Goal: Navigation & Orientation: Find specific page/section

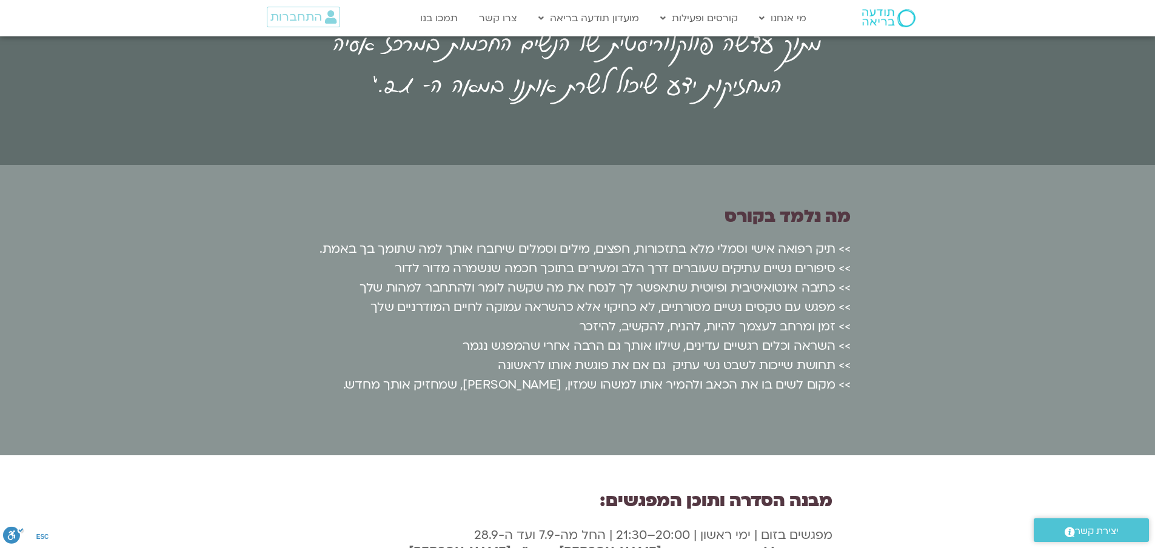
scroll to position [1880, 0]
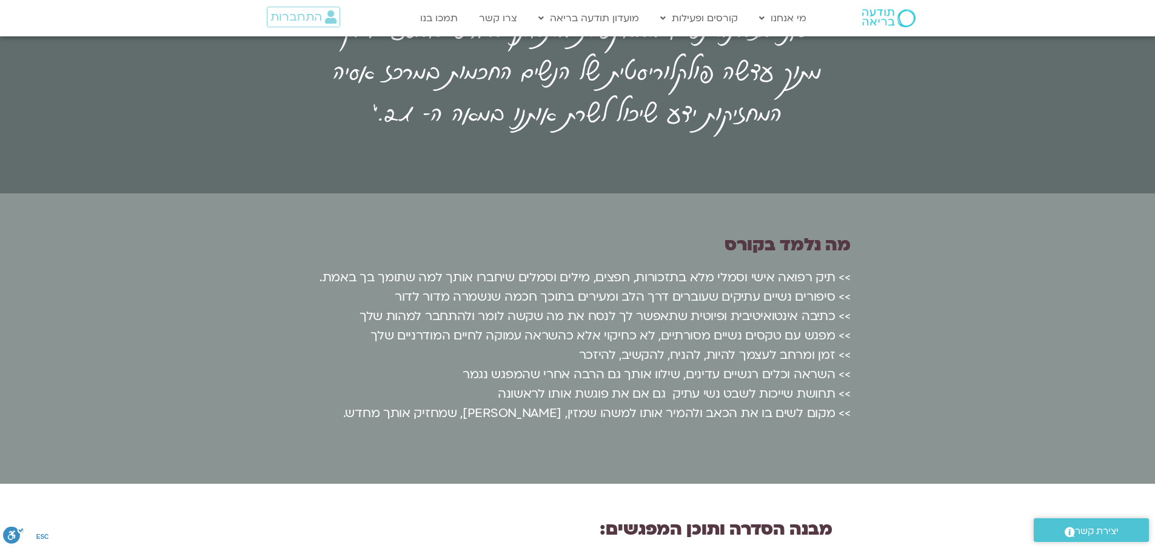
click at [878, 19] on img at bounding box center [888, 18] width 53 height 18
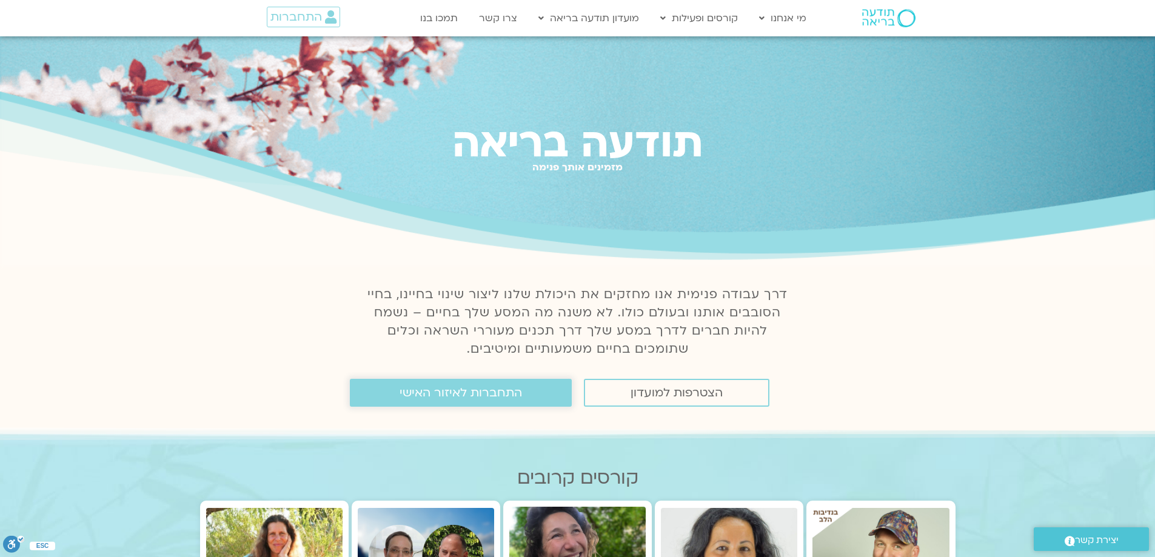
click at [541, 391] on link "התחברות לאיזור האישי" at bounding box center [461, 393] width 222 height 28
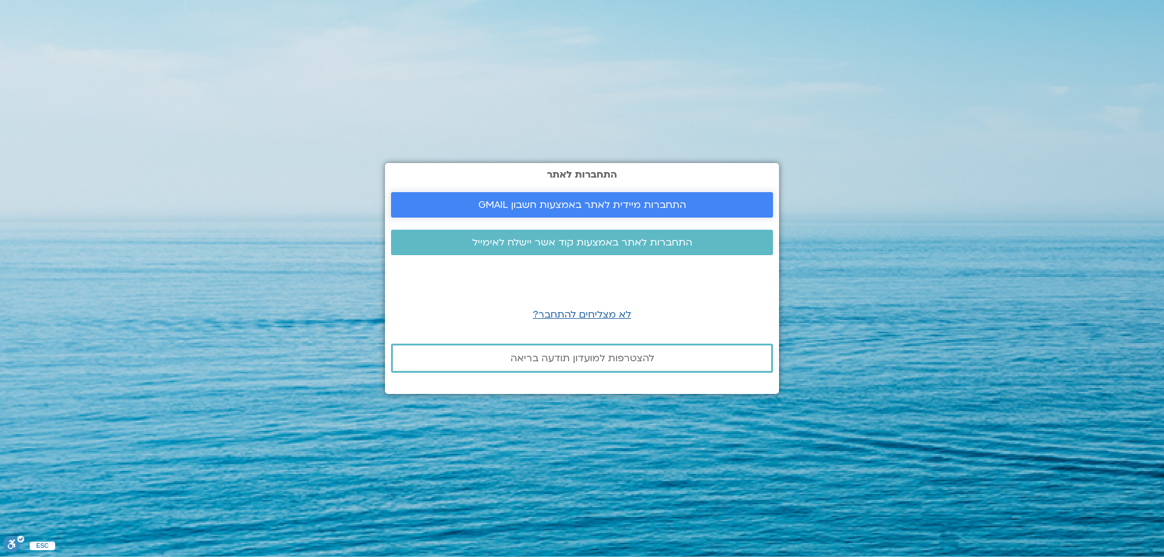
click at [604, 206] on span "התחברות מיידית לאתר באמצעות חשבון GMAIL" at bounding box center [582, 204] width 208 height 11
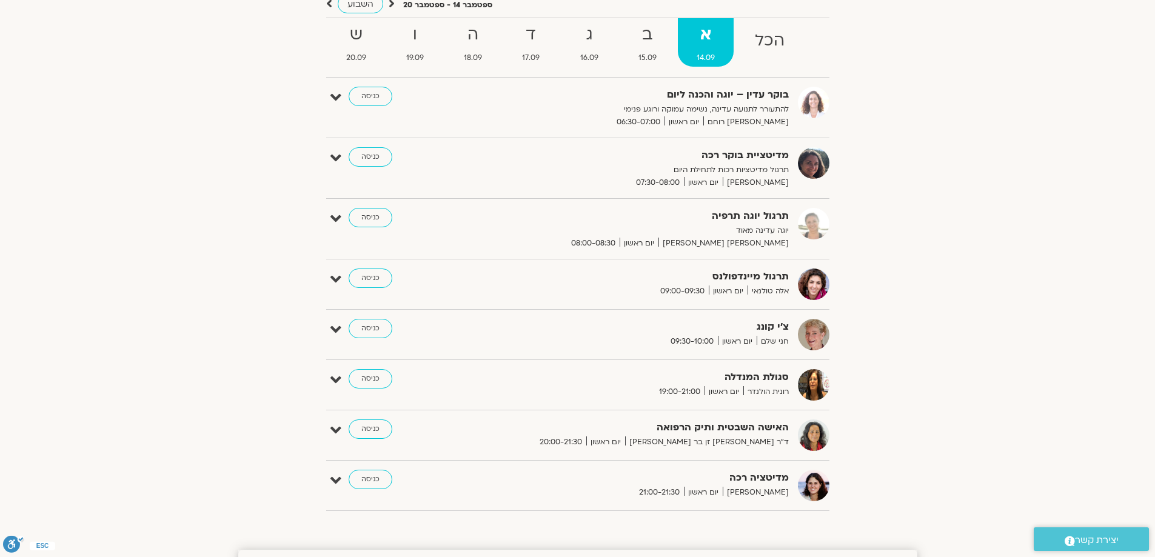
scroll to position [182, 0]
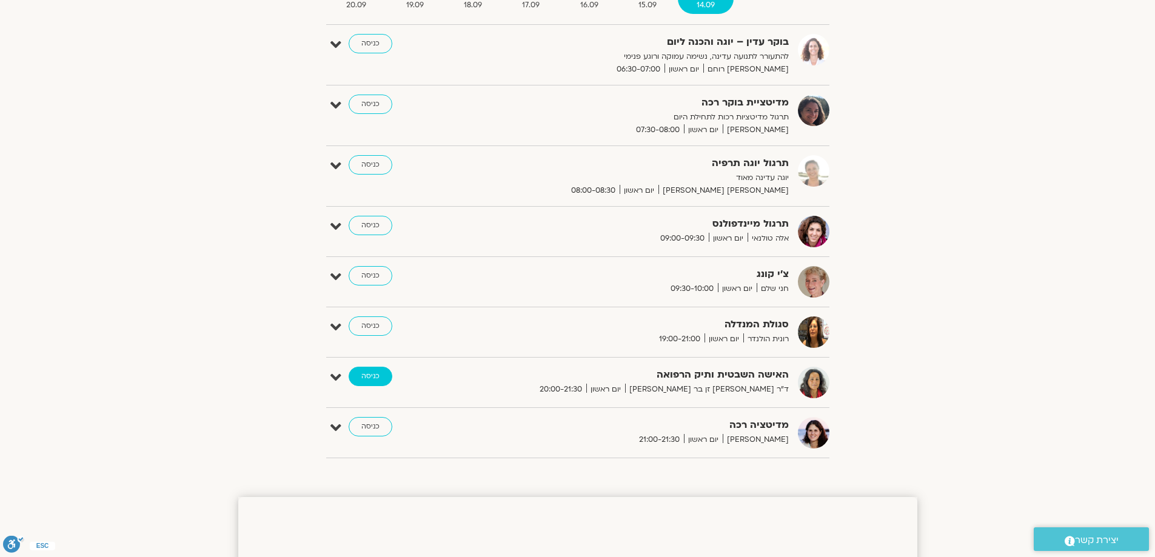
click at [372, 375] on link "כניסה" at bounding box center [371, 376] width 44 height 19
